Goal: Information Seeking & Learning: Understand process/instructions

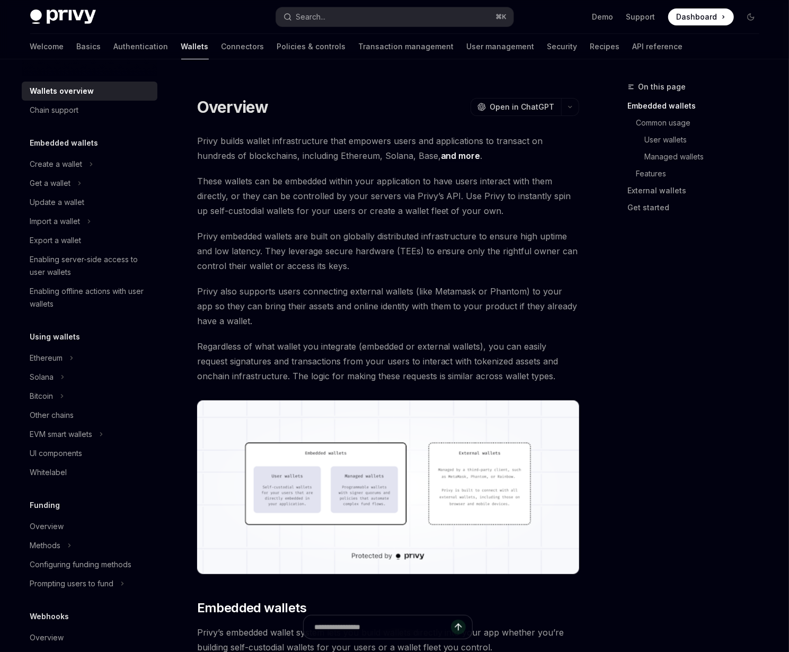
type textarea "*"
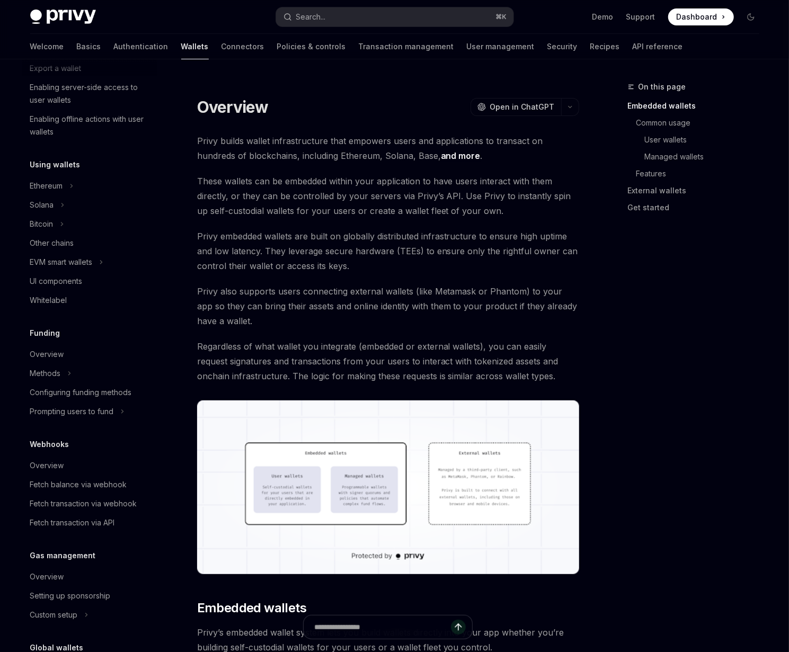
scroll to position [173, 0]
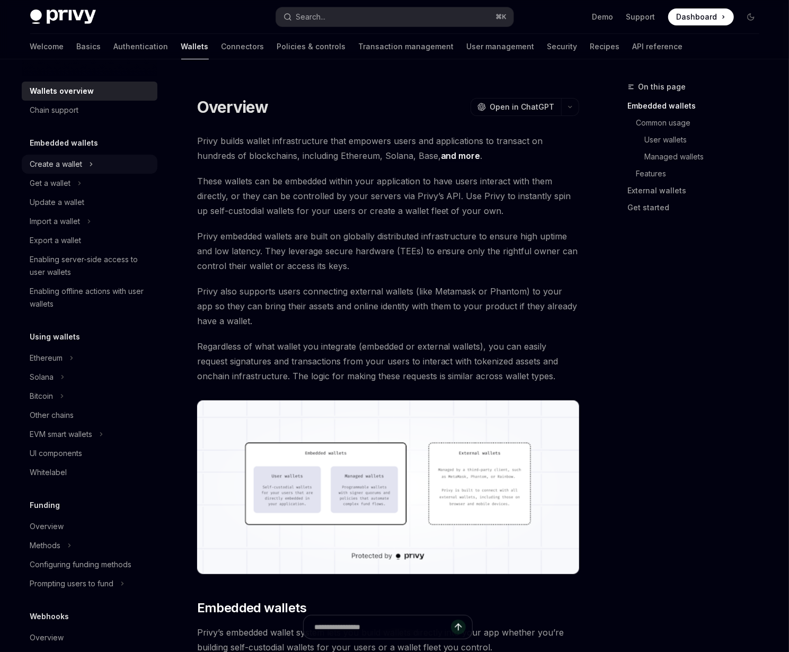
click at [55, 164] on div "Create a wallet" at bounding box center [56, 164] width 52 height 13
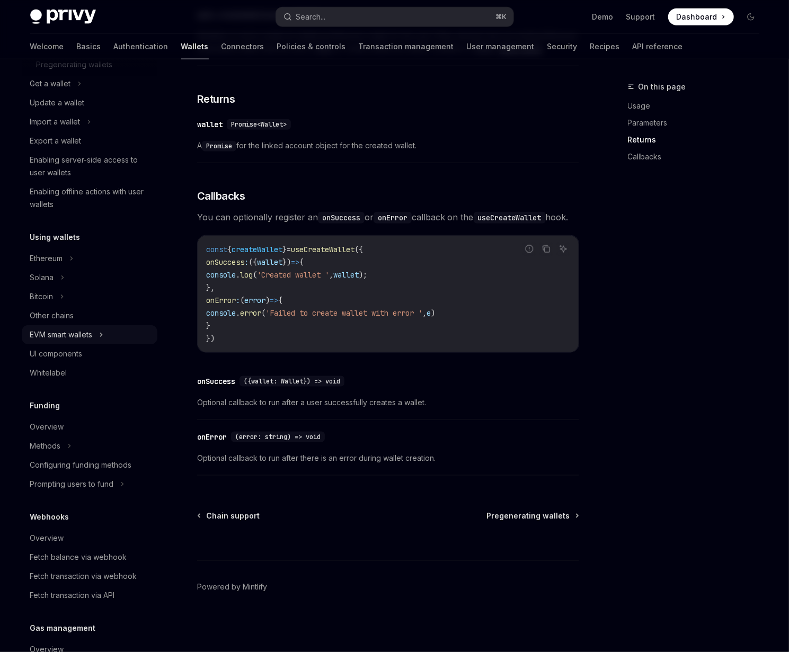
scroll to position [138, 0]
click at [45, 424] on div "Overview" at bounding box center [47, 426] width 34 height 13
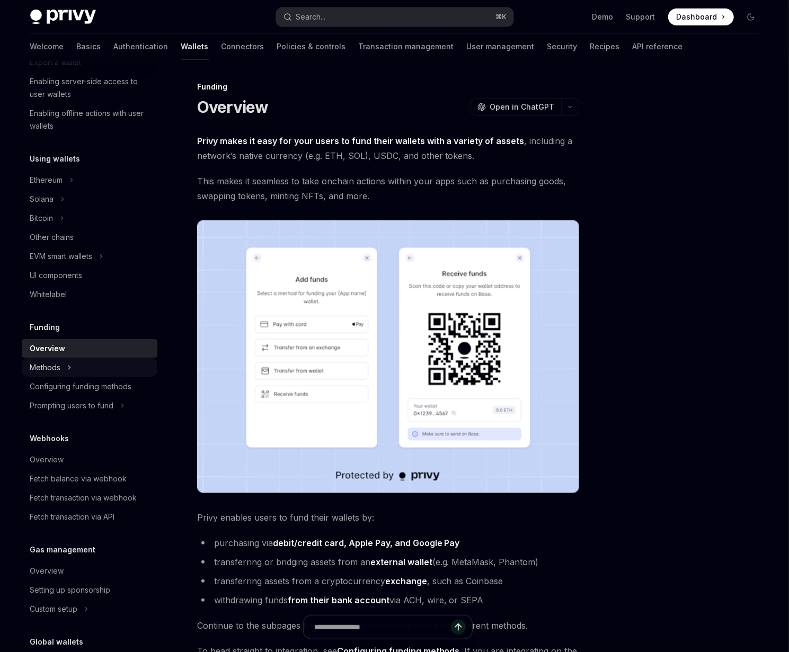
scroll to position [296, 0]
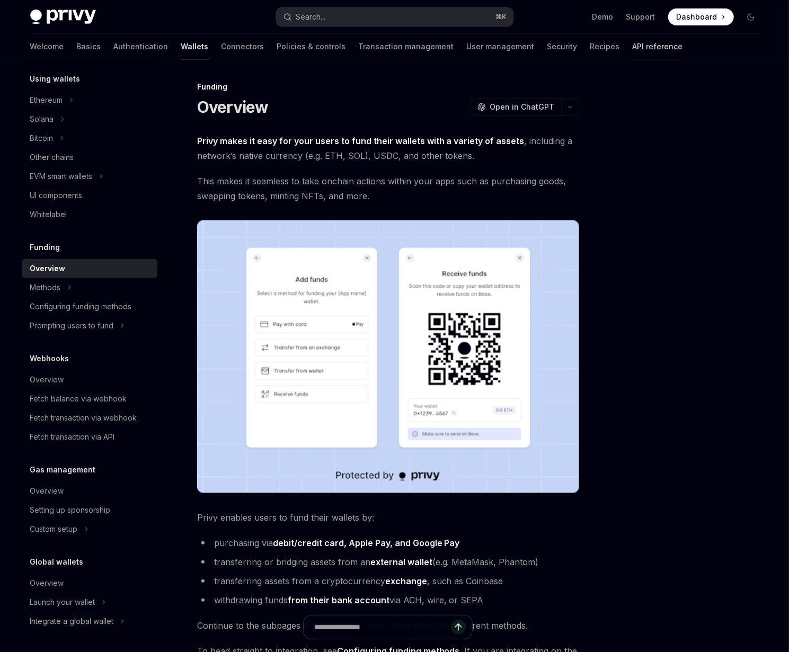
click at [633, 45] on link "API reference" at bounding box center [658, 46] width 50 height 25
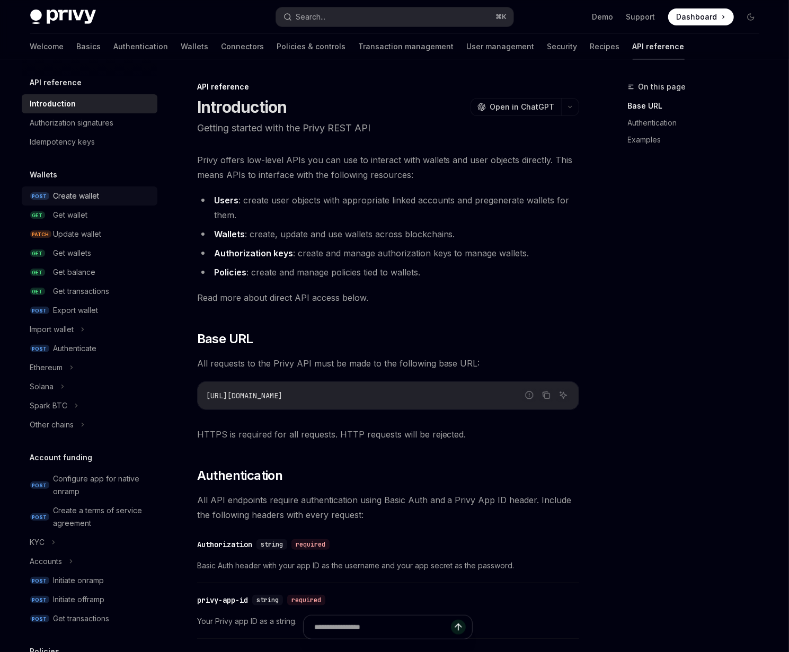
click at [57, 201] on div "Create wallet" at bounding box center [77, 196] width 46 height 13
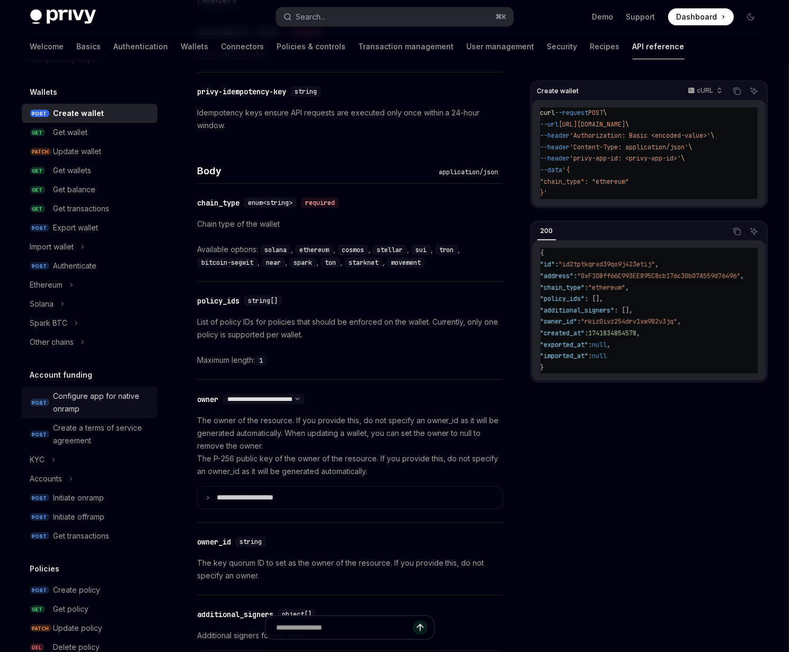
scroll to position [88, 0]
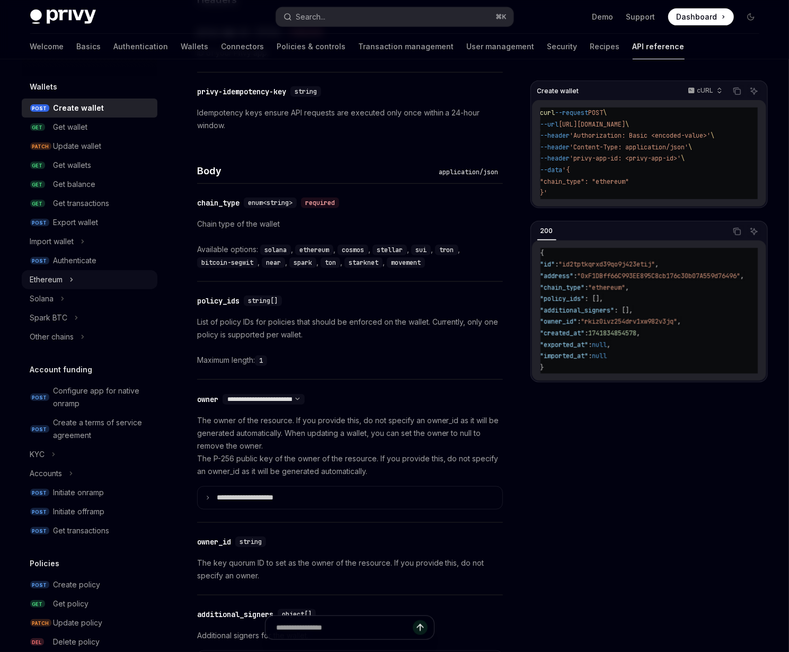
click at [59, 281] on div "Ethereum" at bounding box center [46, 279] width 33 height 13
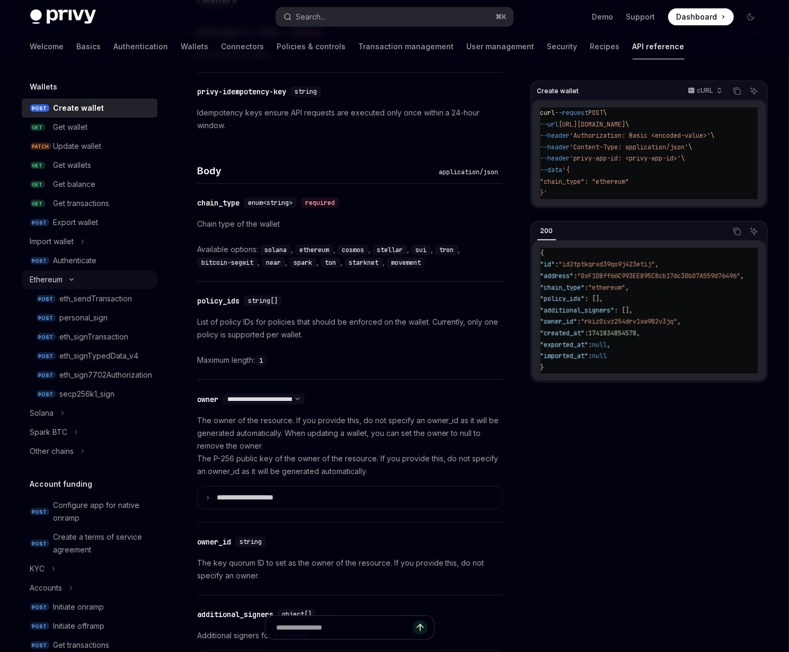
type textarea "*"
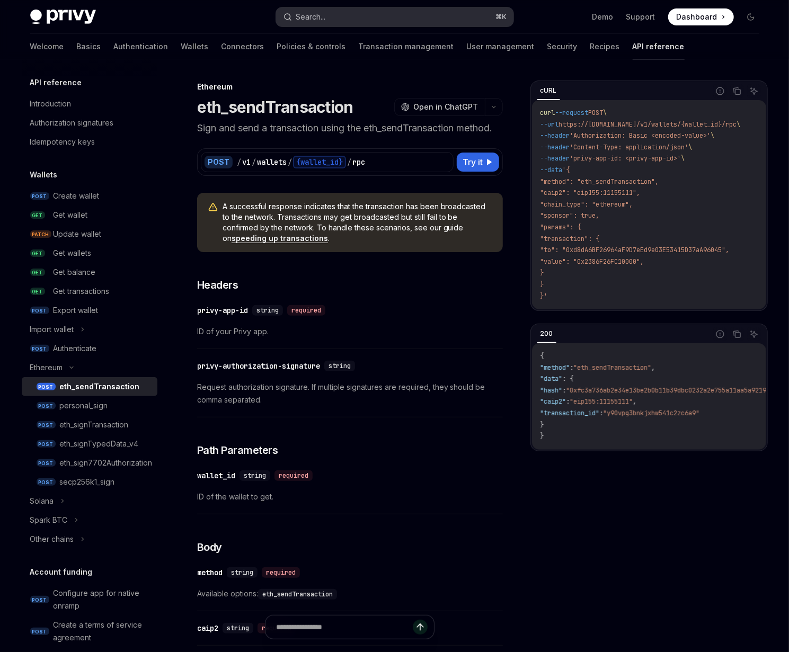
click at [328, 10] on button "Search... ⌘ K" at bounding box center [394, 16] width 237 height 19
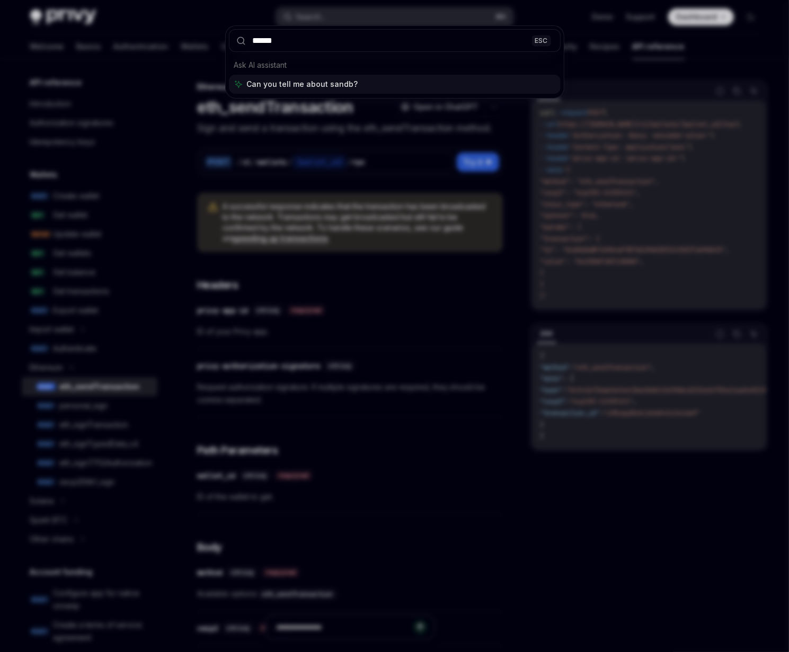
type input "*******"
type textarea "*"
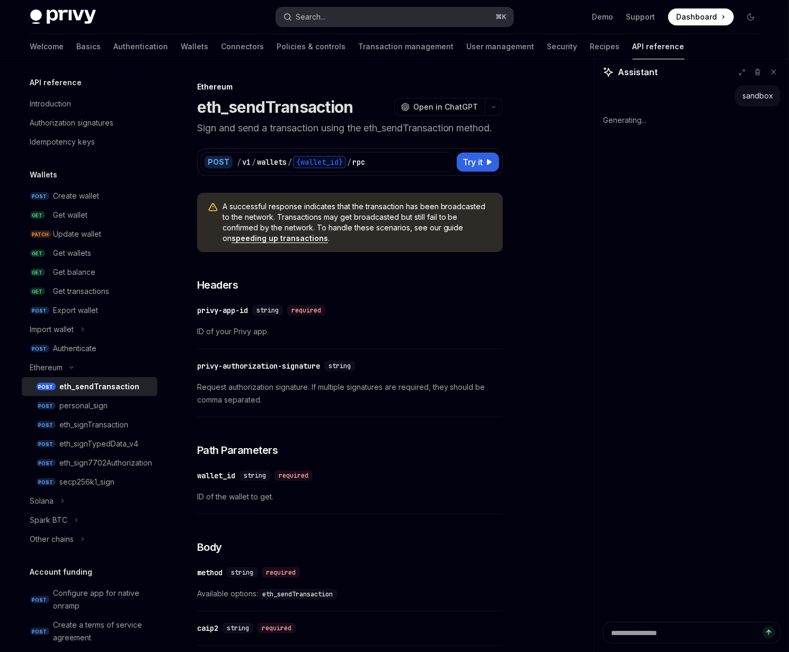
click at [322, 11] on div "Search..." at bounding box center [311, 17] width 30 height 13
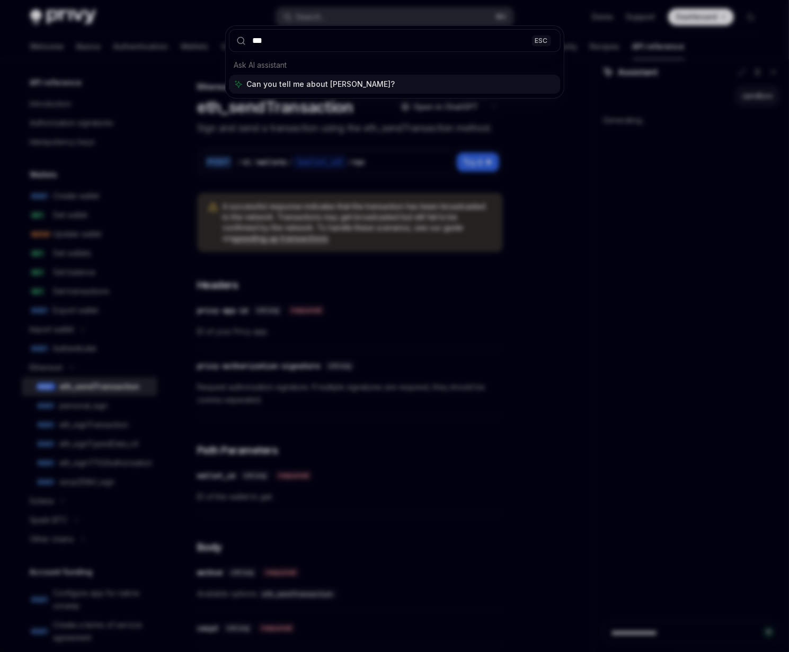
type input "****"
type textarea "*"
type input "*******"
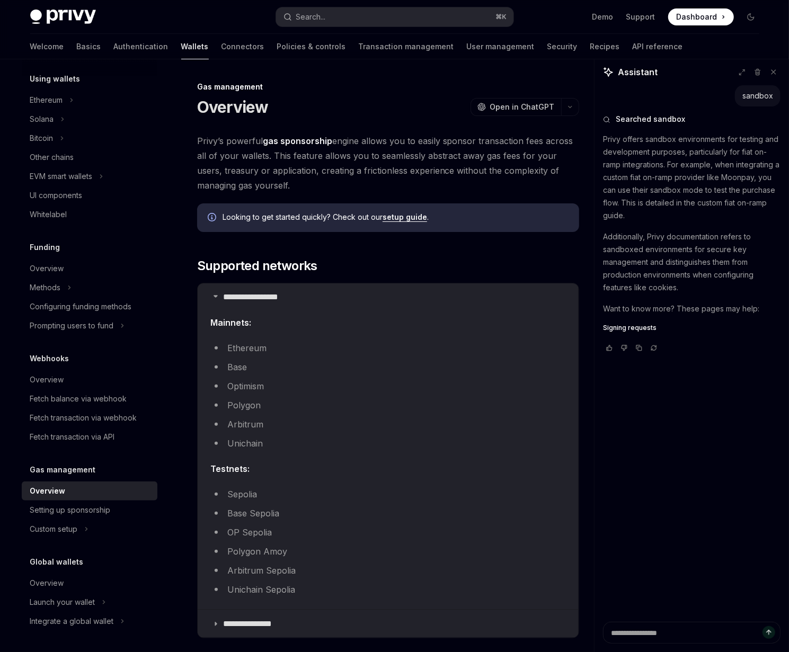
type textarea "*"
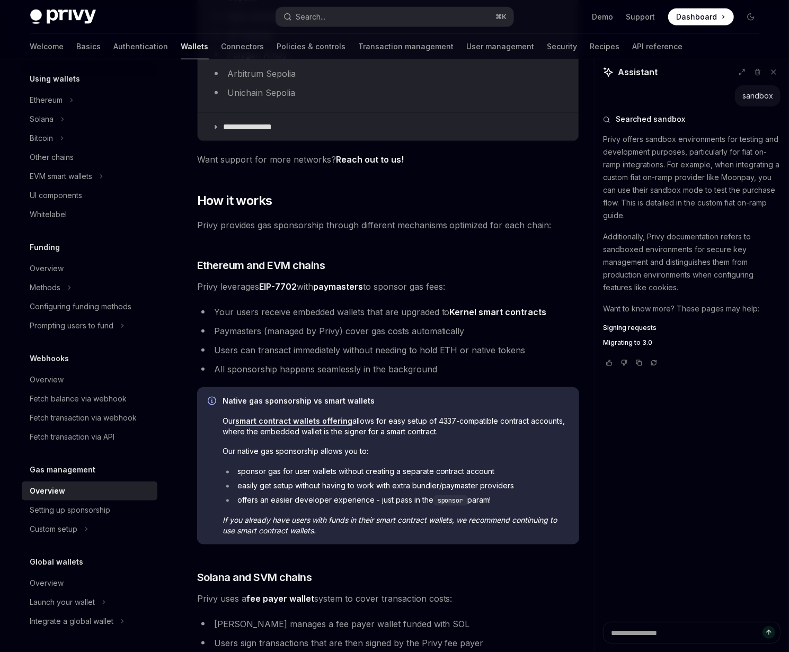
scroll to position [509, 0]
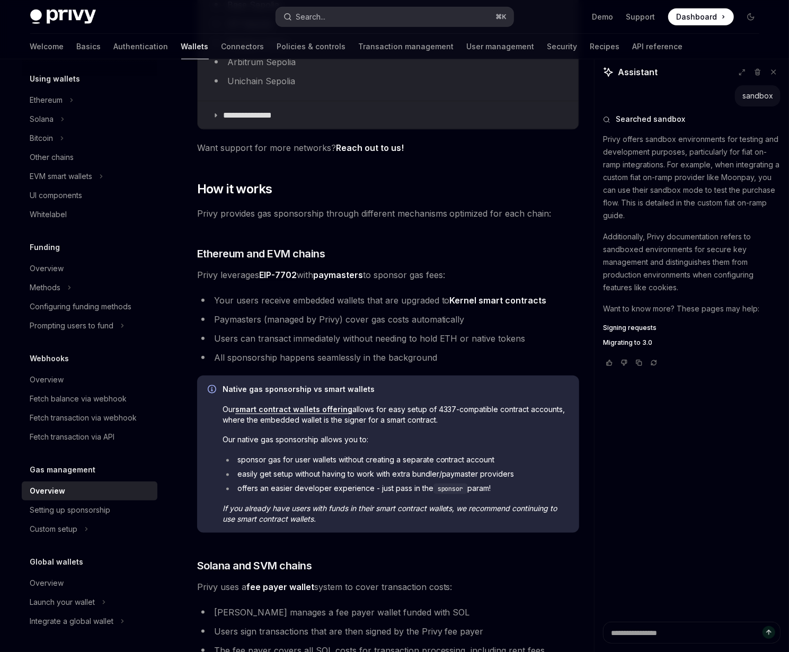
click at [356, 17] on button "Search... ⌘ K" at bounding box center [394, 16] width 237 height 19
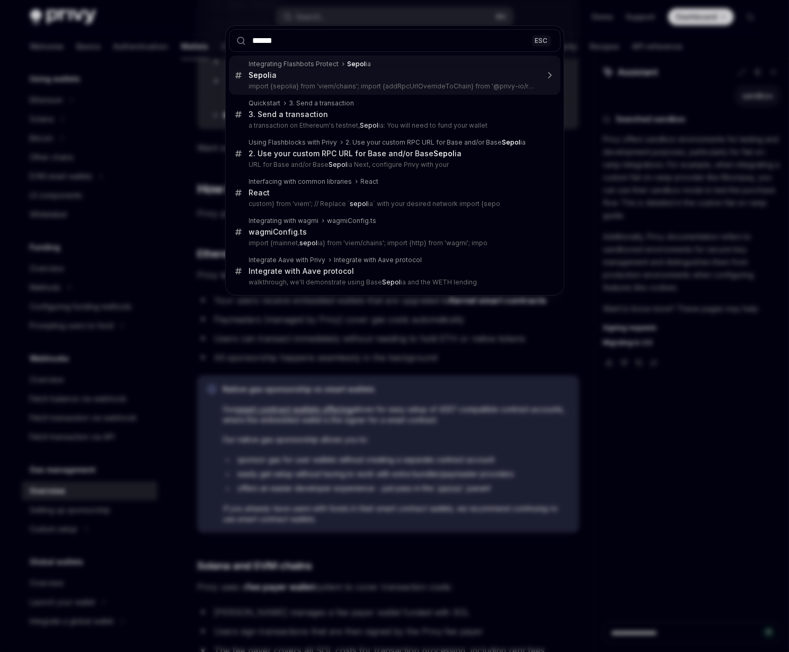
type input "*******"
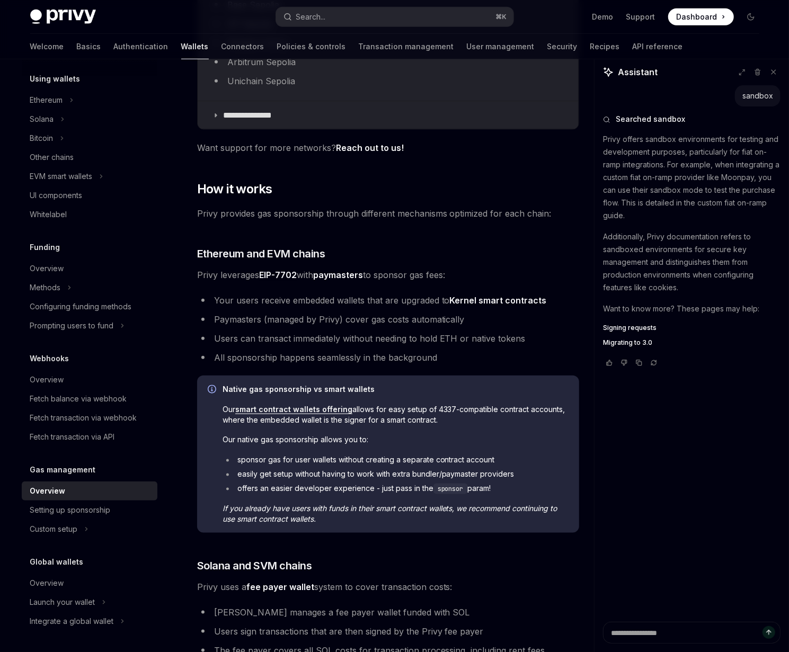
type textarea "*"
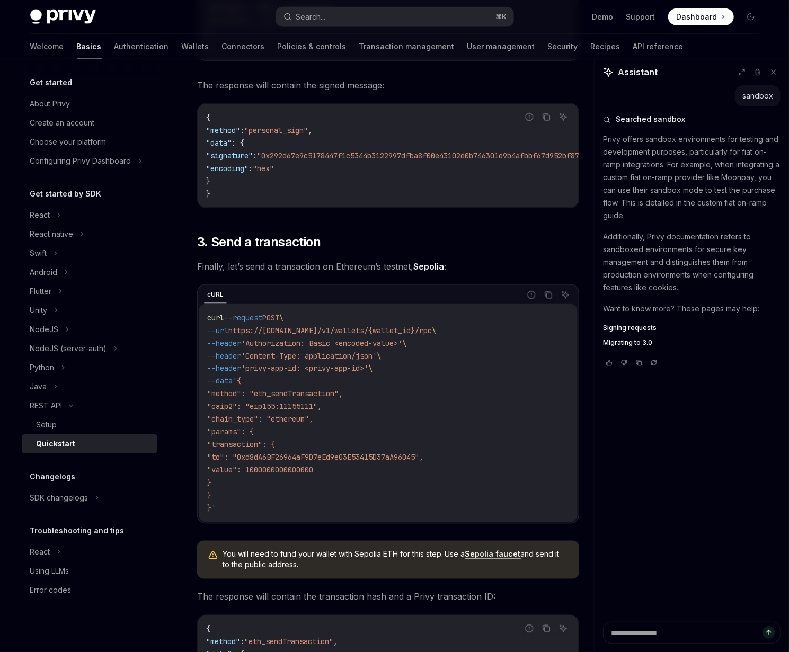
scroll to position [824, 0]
